Goal: Navigation & Orientation: Find specific page/section

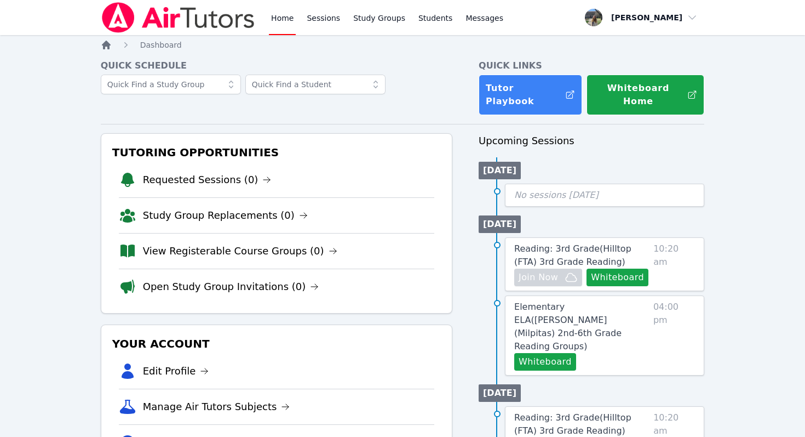
click at [108, 49] on icon "Breadcrumb" at bounding box center [106, 44] width 11 height 11
click at [109, 46] on icon "Breadcrumb" at bounding box center [106, 45] width 9 height 9
